Goal: Find specific page/section: Find specific page/section

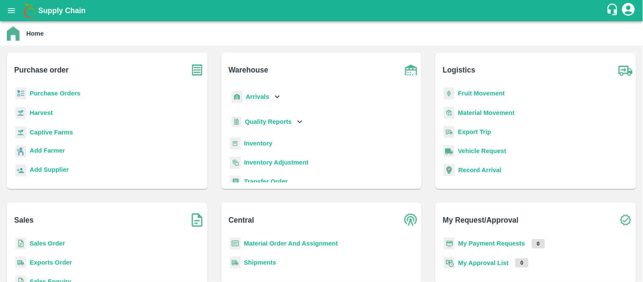
click at [52, 240] on b "Sales Order" at bounding box center [47, 243] width 35 height 7
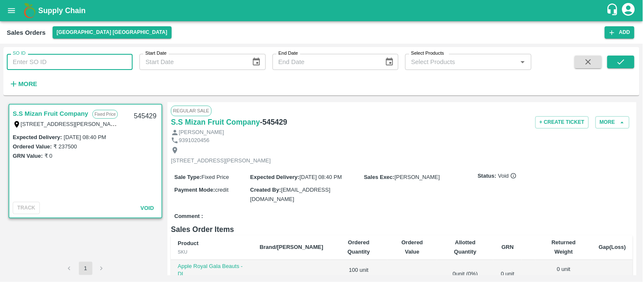
click at [45, 56] on input "SO ID" at bounding box center [70, 62] width 126 height 16
type input "525999"
click at [630, 58] on button "submit" at bounding box center [621, 62] width 27 height 13
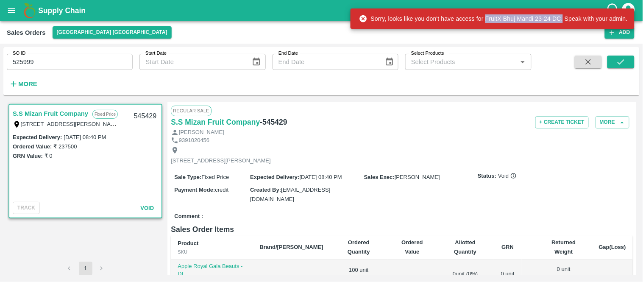
drag, startPoint x: 486, startPoint y: 15, endPoint x: 564, endPoint y: 18, distance: 77.7
click at [564, 18] on div "Sorry, looks like you don't have access for FruitX Bhuj Mandi 23-24 DC. Speak w…" at bounding box center [493, 18] width 269 height 15
